Goal: Transaction & Acquisition: Purchase product/service

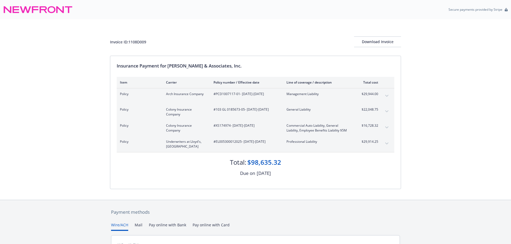
click at [387, 142] on button "expand content" at bounding box center [387, 144] width 9 height 9
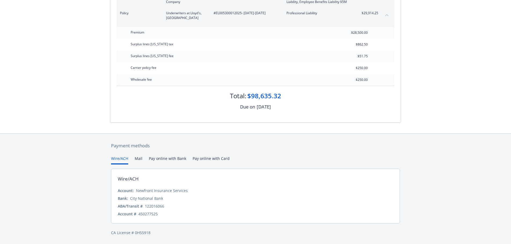
scroll to position [118, 0]
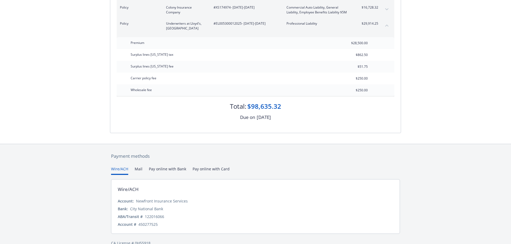
click at [207, 159] on div "Payment methods Wire/ACH Mail Pay online with Bank Pay online with Card Wire/AC…" at bounding box center [255, 199] width 291 height 111
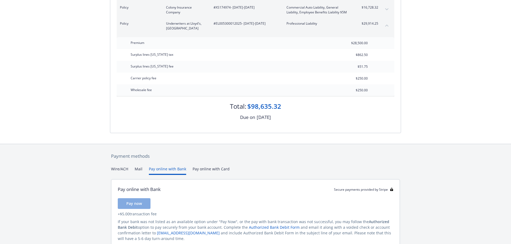
click at [166, 170] on button "Pay online with Bank" at bounding box center [167, 170] width 37 height 9
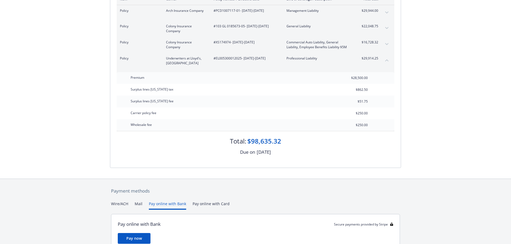
scroll to position [63, 0]
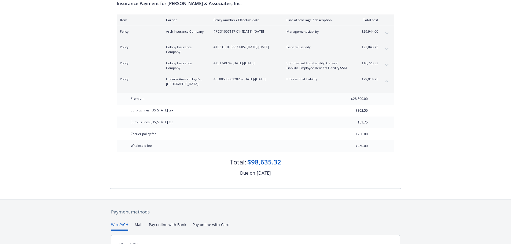
click at [118, 224] on button "Wire/ACH" at bounding box center [119, 226] width 17 height 9
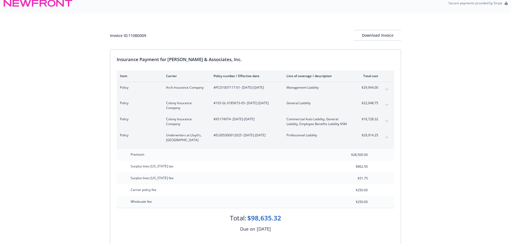
scroll to position [0, 0]
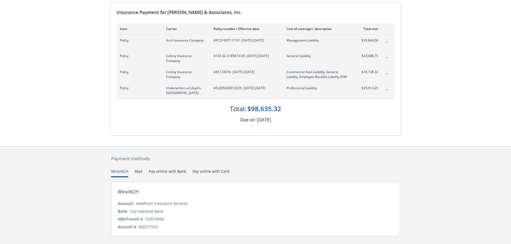
scroll to position [67, 0]
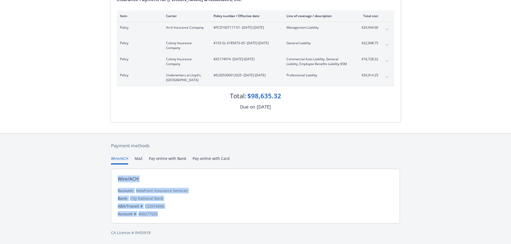
drag, startPoint x: 116, startPoint y: 177, endPoint x: 173, endPoint y: 202, distance: 62.4
click at [178, 212] on div "Wire/ACH Account: Newfront Insurance Services Bank: City National Bank ABA/Tran…" at bounding box center [255, 196] width 289 height 55
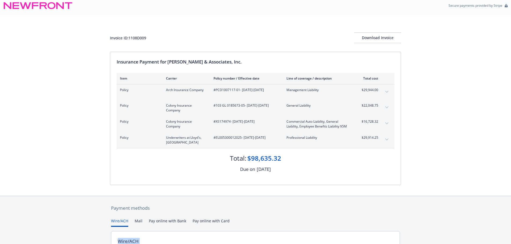
scroll to position [0, 0]
